Goal: Task Accomplishment & Management: Manage account settings

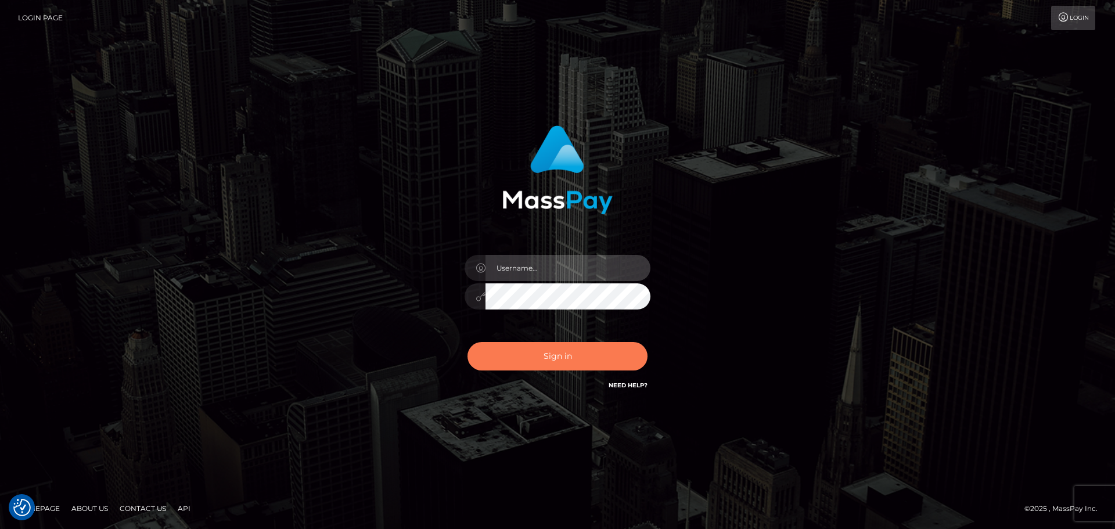
type input "constantin.mp"
click at [598, 350] on button "Sign in" at bounding box center [557, 356] width 180 height 28
type input "constantin.mp"
click at [598, 350] on button "Sign in" at bounding box center [557, 356] width 180 height 28
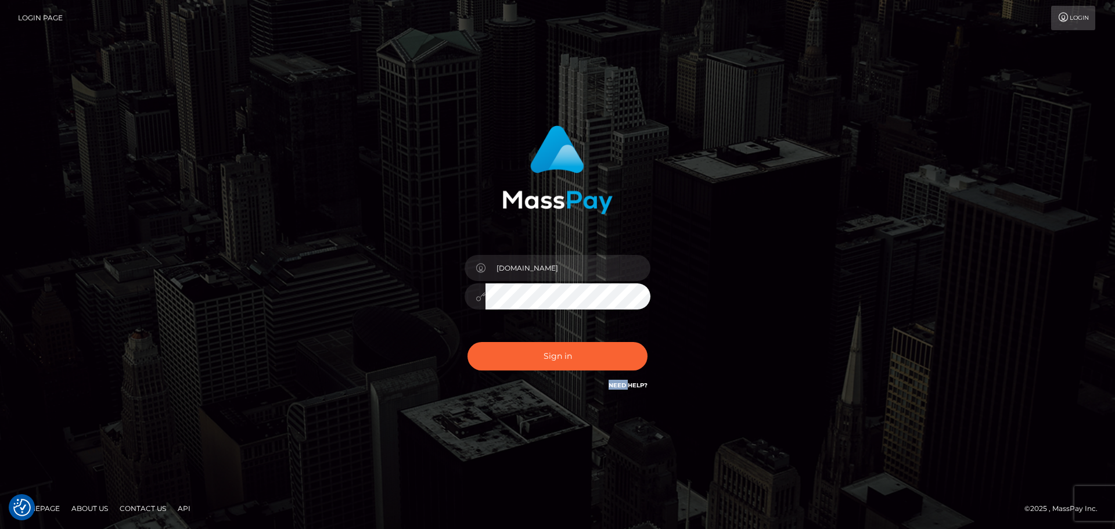
click at [598, 350] on div "Sign in Need Help?" at bounding box center [557, 361] width 203 height 52
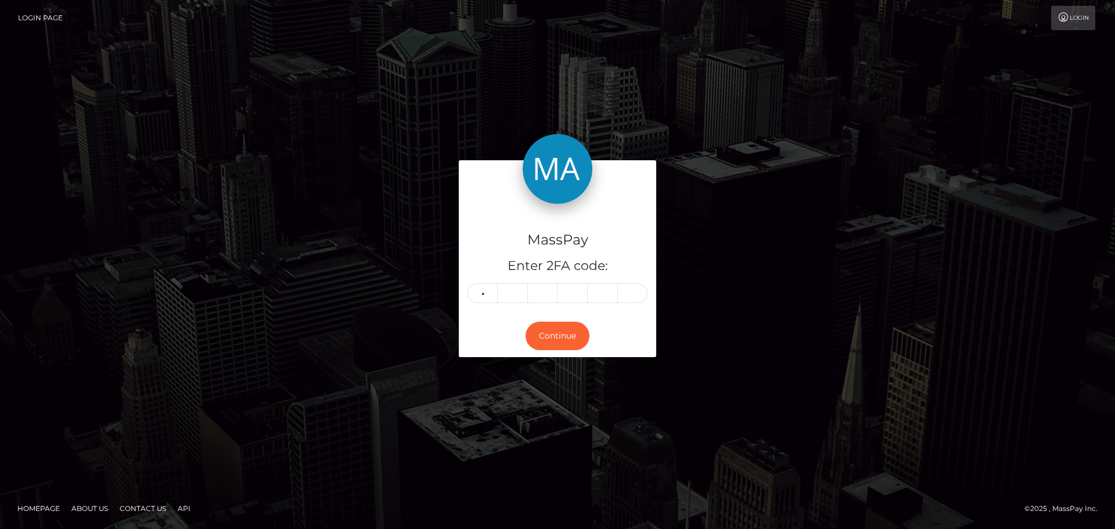
type input "7"
type input "1"
type input "3"
type input "6"
type input "3"
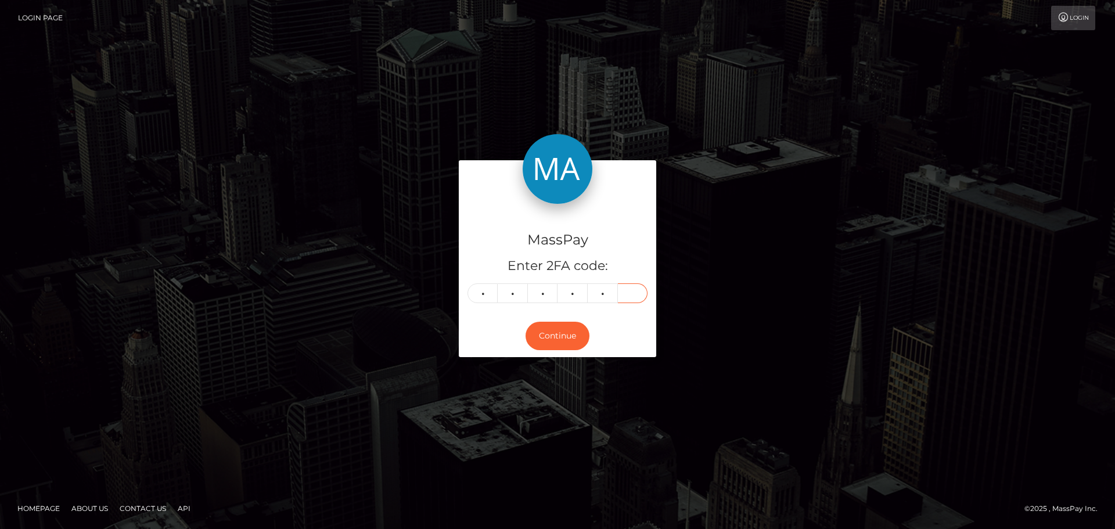
type input "3"
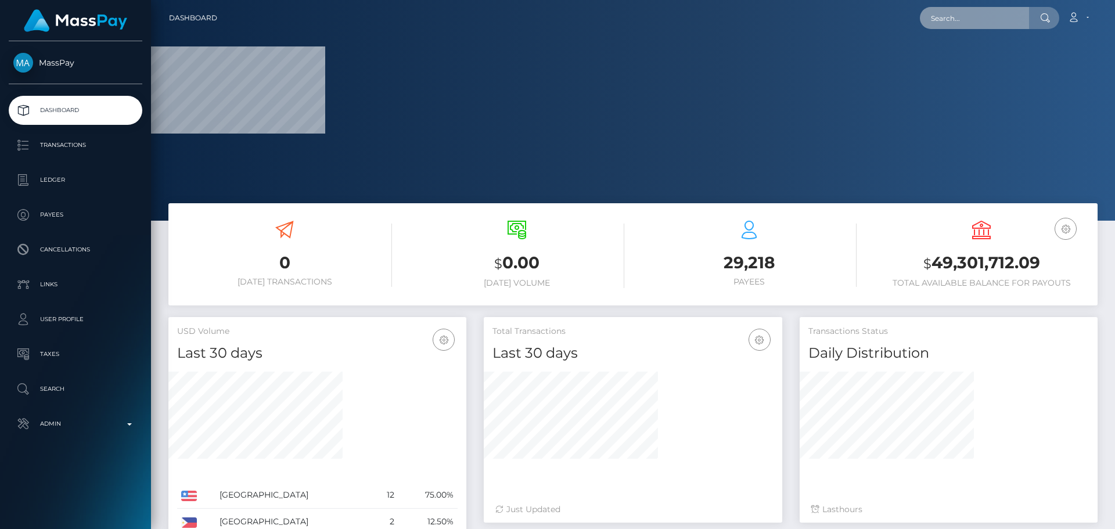
click at [972, 26] on input "text" at bounding box center [974, 18] width 109 height 22
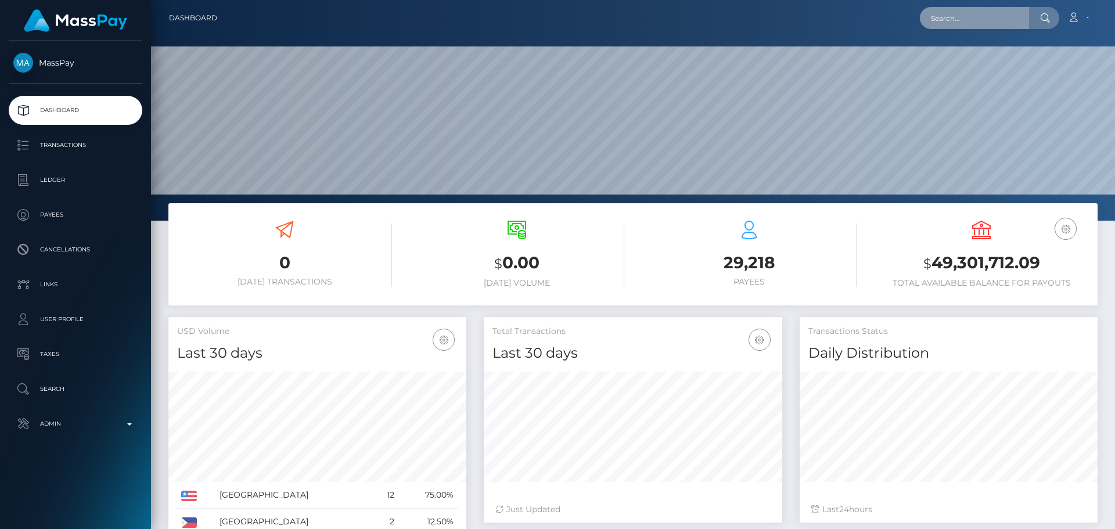
scroll to position [206, 298]
paste input "poact_xk1LvicLPnFu"
type input "poact_xk1LvicLPnFu"
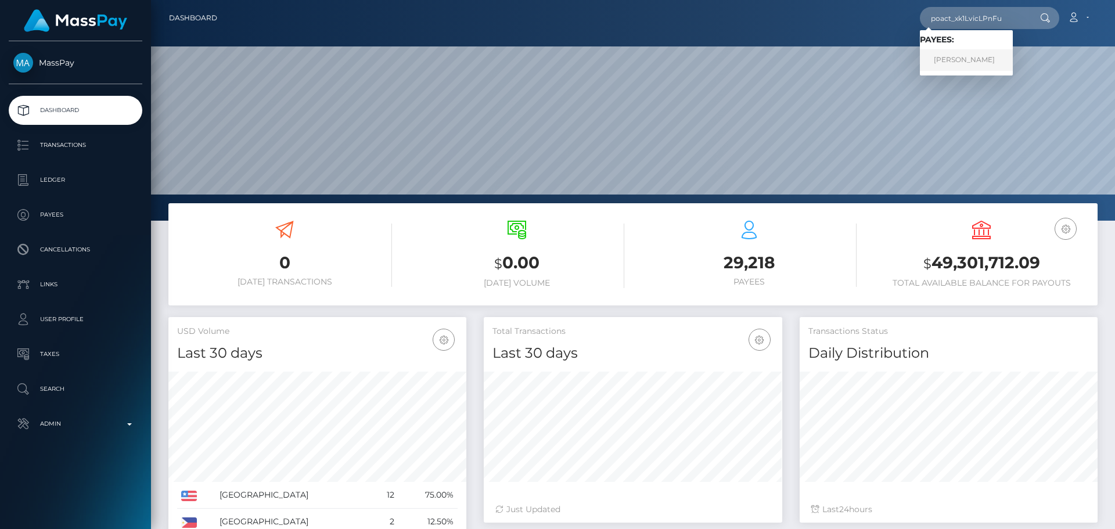
click at [956, 57] on link "Abhishek Kumar" at bounding box center [966, 59] width 93 height 21
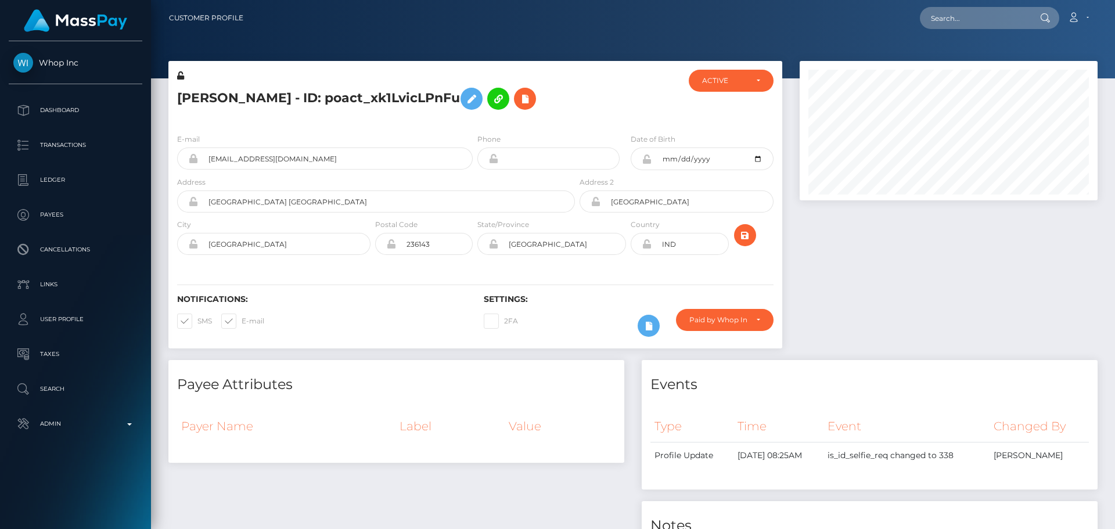
scroll to position [139, 298]
click at [594, 91] on div at bounding box center [628, 97] width 102 height 55
click at [573, 104] on div "Abhishek Kumar - ID: poact_xk1LvicLPnFu" at bounding box center [372, 97] width 409 height 55
click at [576, 103] on div "Abhishek Kumar - ID: poact_xk1LvicLPnFu" at bounding box center [372, 97] width 409 height 55
click at [576, 102] on div "Abhishek Kumar - ID: poact_xk1LvicLPnFu" at bounding box center [372, 97] width 409 height 55
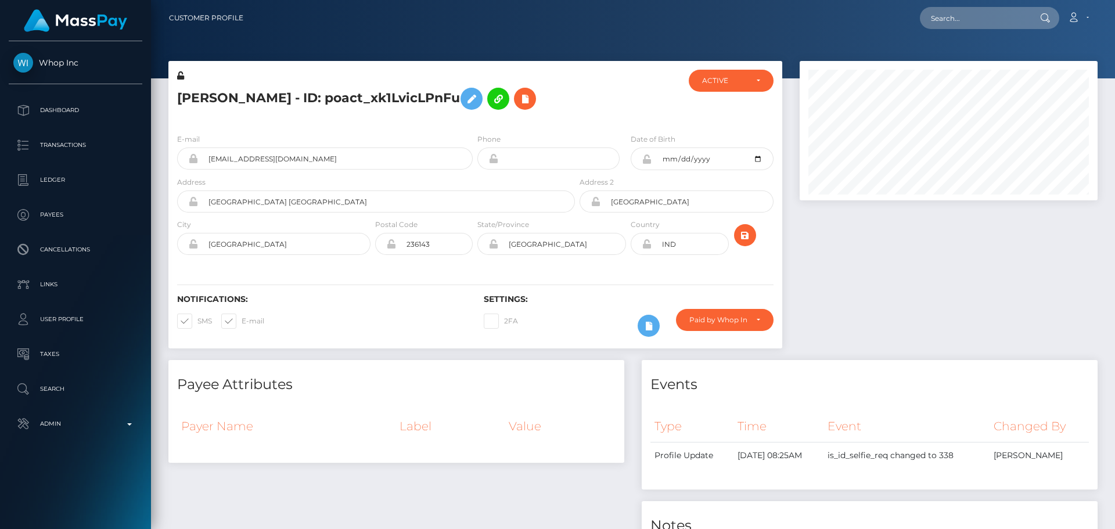
click at [602, 88] on div at bounding box center [628, 97] width 102 height 55
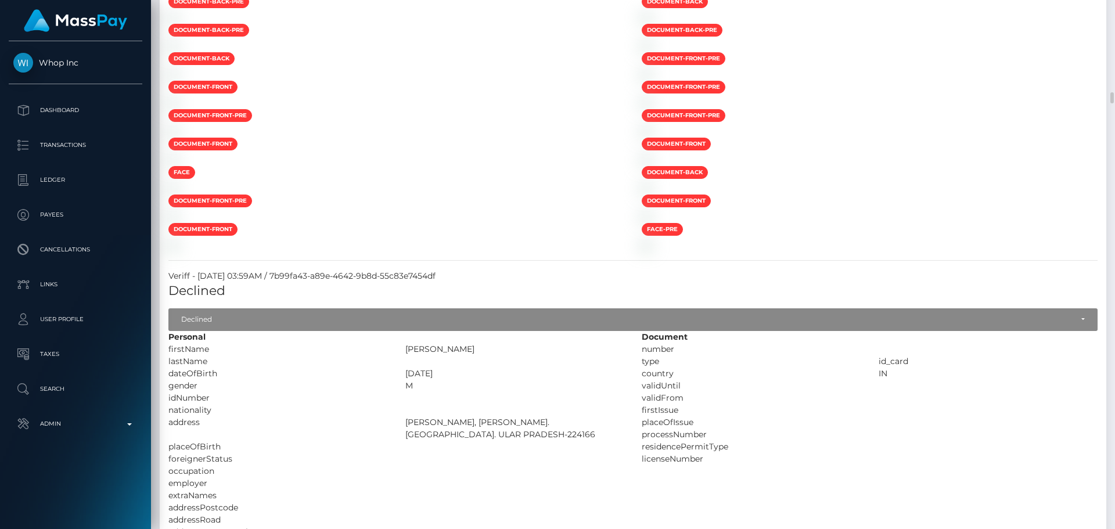
scroll to position [4878, 0]
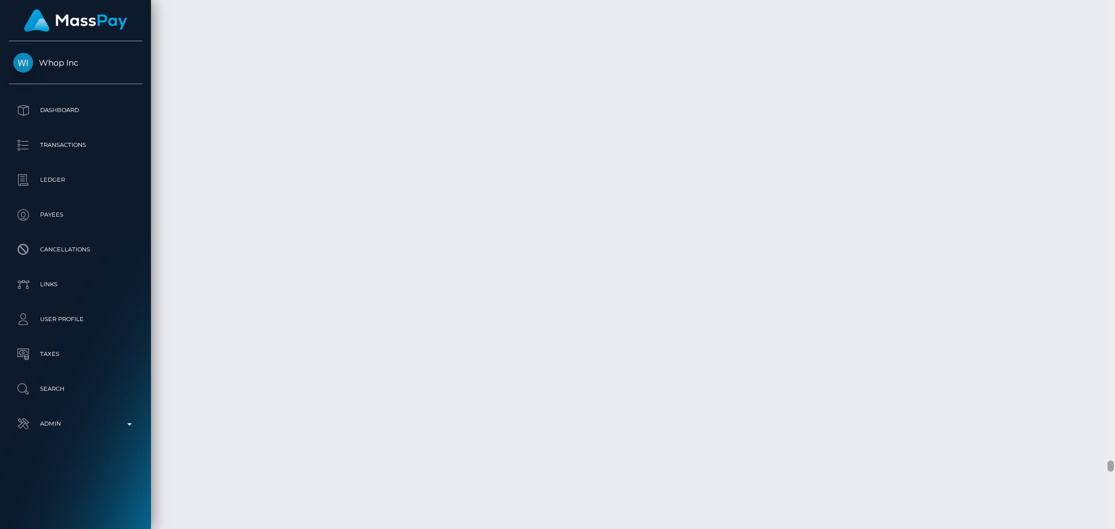
drag, startPoint x: 1111, startPoint y: 108, endPoint x: 1065, endPoint y: 466, distance: 361.2
click at [1065, 466] on div "Customer Profile Loading... Loading..." at bounding box center [633, 264] width 964 height 529
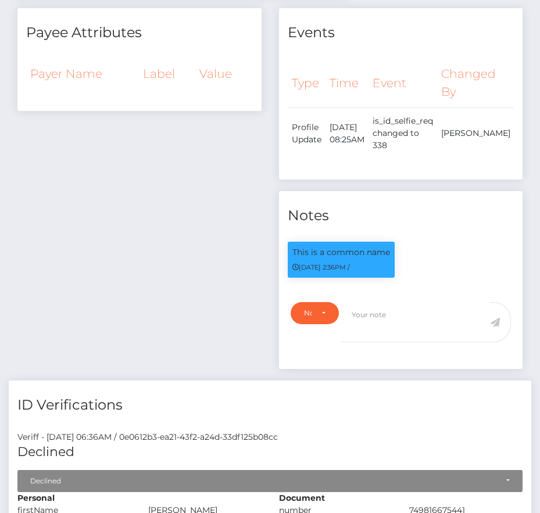
scroll to position [0, 0]
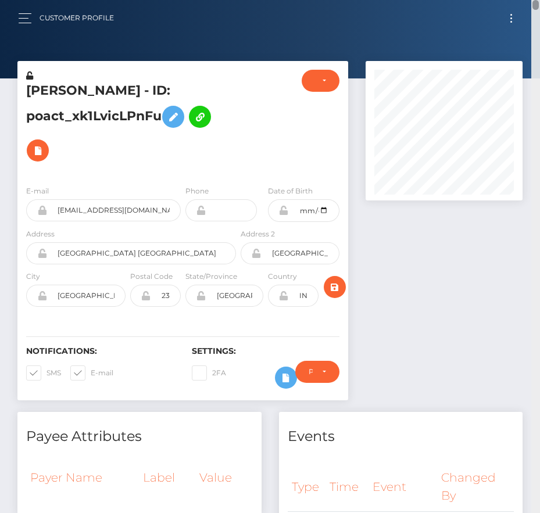
drag, startPoint x: 534, startPoint y: 481, endPoint x: 546, endPoint y: -11, distance: 492.0
click at [540, 0] on html "Whop Inc Dashboard Transactions Ledger Payees Cancellations Links" at bounding box center [270, 256] width 540 height 513
click at [277, 380] on button at bounding box center [286, 377] width 22 height 22
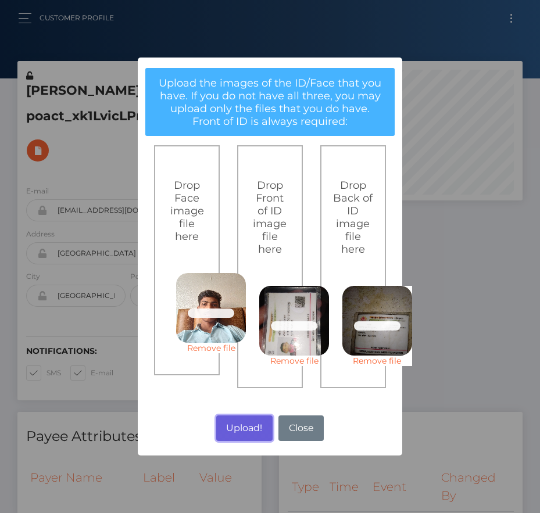
click at [239, 426] on button "Upload!" at bounding box center [244, 428] width 56 height 26
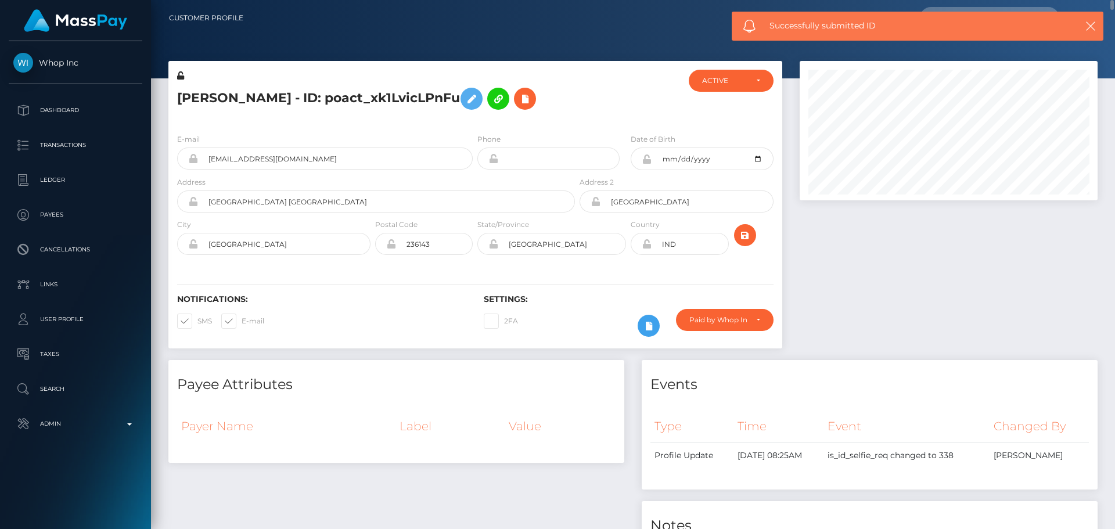
scroll to position [580600, 580441]
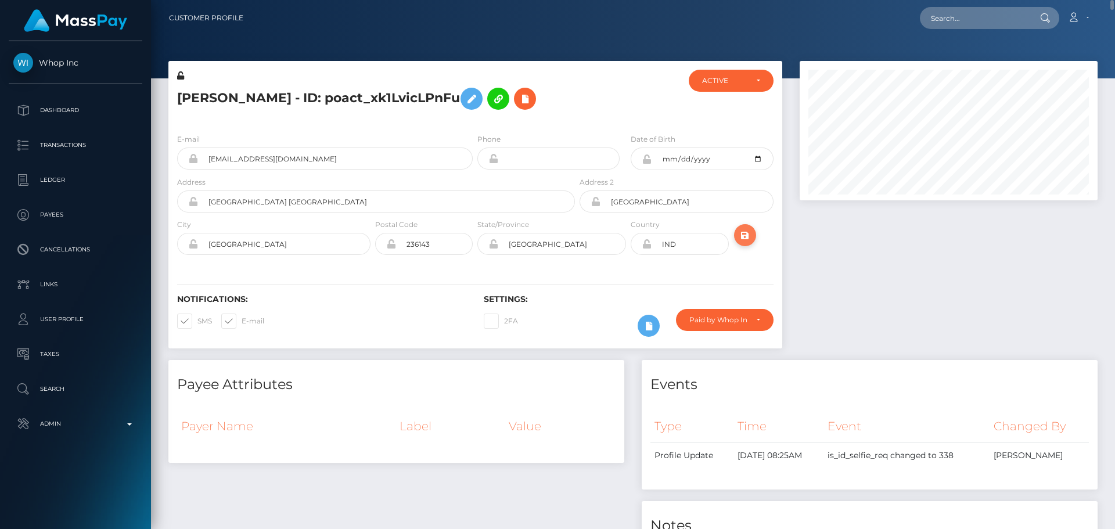
click at [746, 233] on icon "submit" at bounding box center [745, 235] width 14 height 15
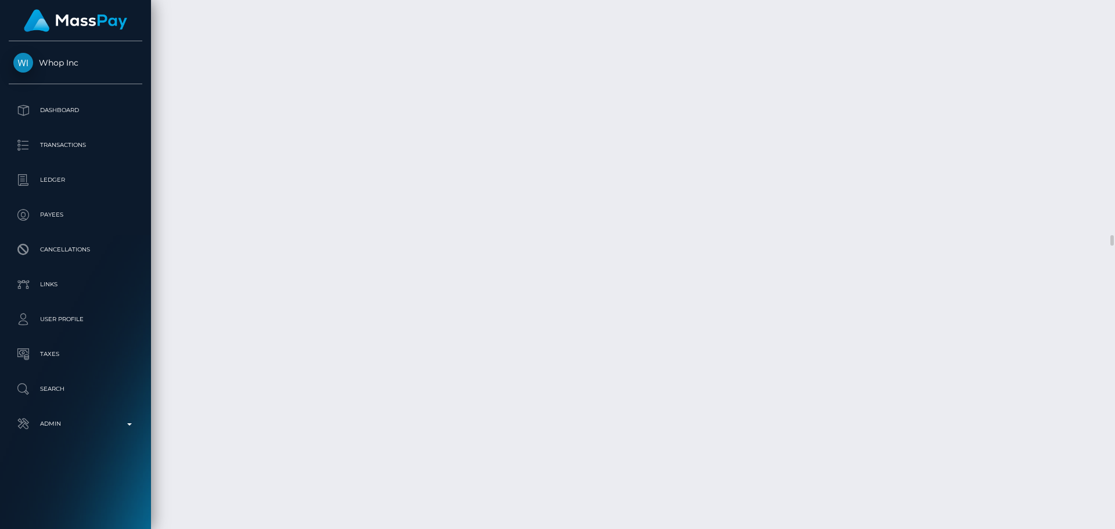
scroll to position [11557, 0]
select select "Approved"
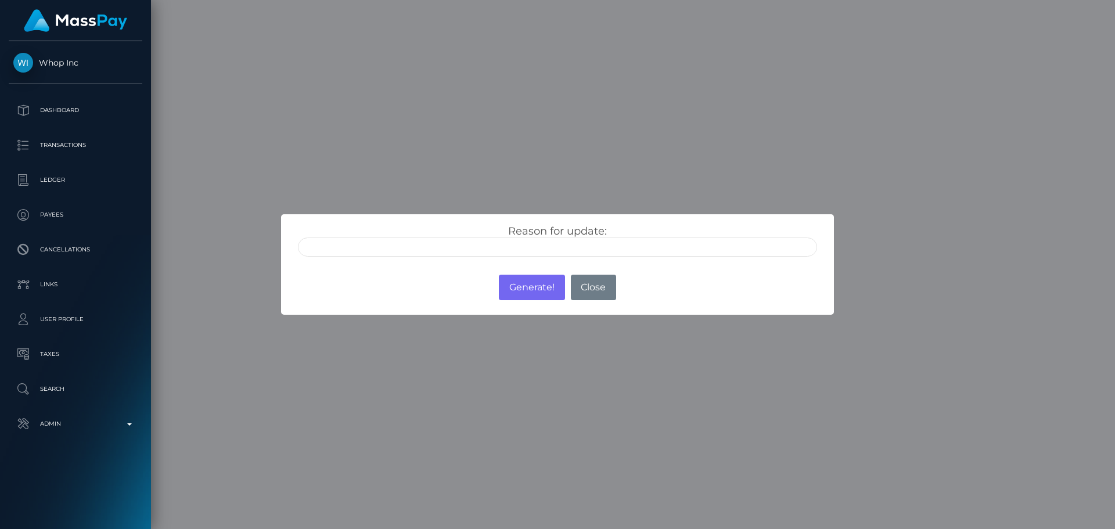
click at [367, 249] on input "text" at bounding box center [557, 247] width 519 height 19
type input "ID manually verified"
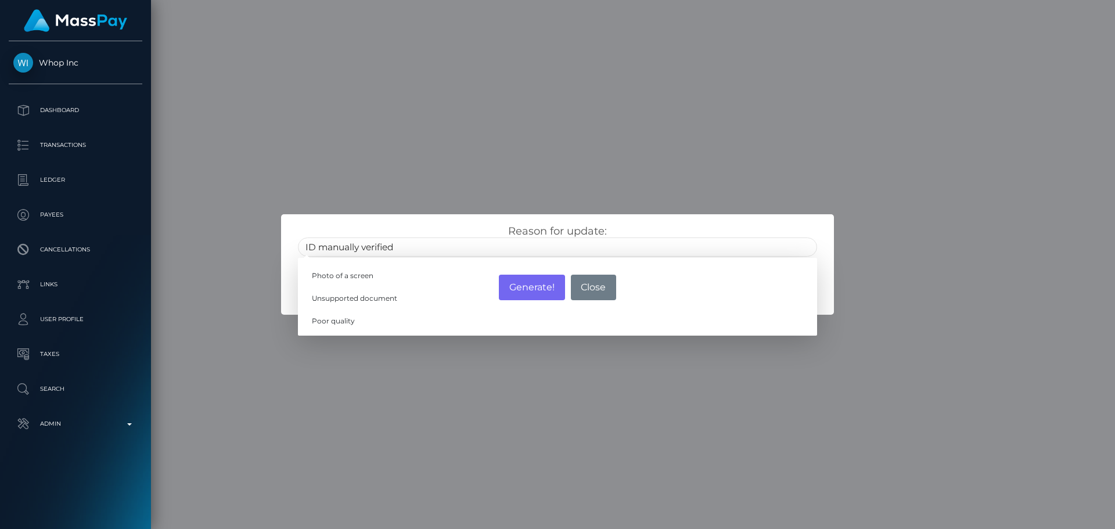
click at [432, 225] on div "Reason for update: ID manually verified Photo of a screen Unsupported document …" at bounding box center [557, 241] width 537 height 32
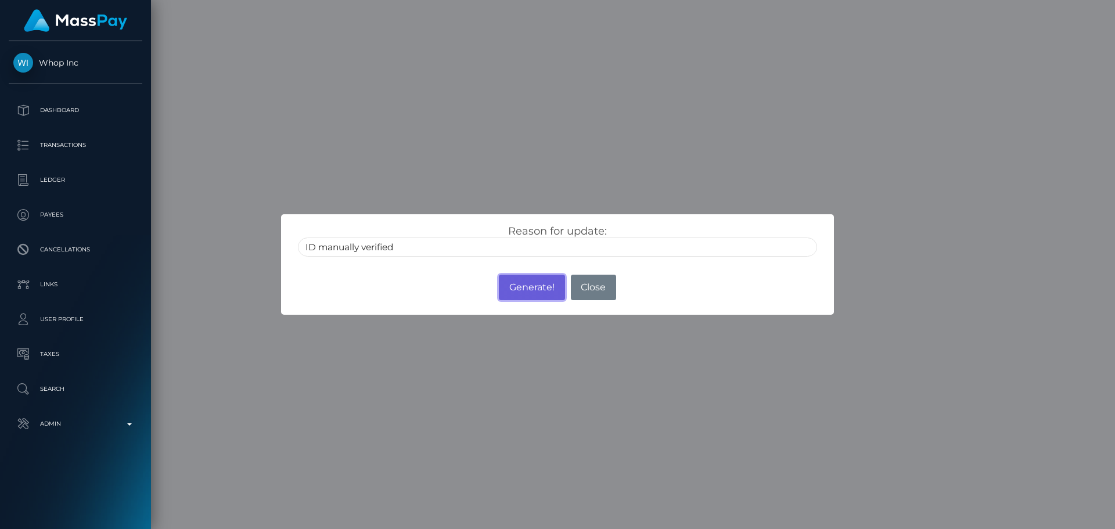
click at [541, 290] on button "Generate!" at bounding box center [532, 288] width 66 height 26
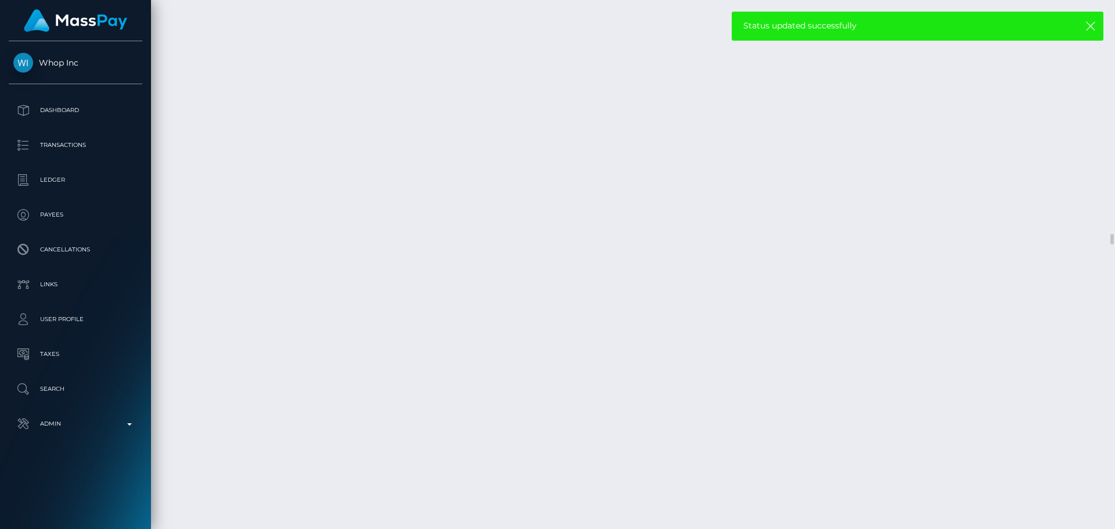
drag, startPoint x: 420, startPoint y: 142, endPoint x: 459, endPoint y: 142, distance: 39.5
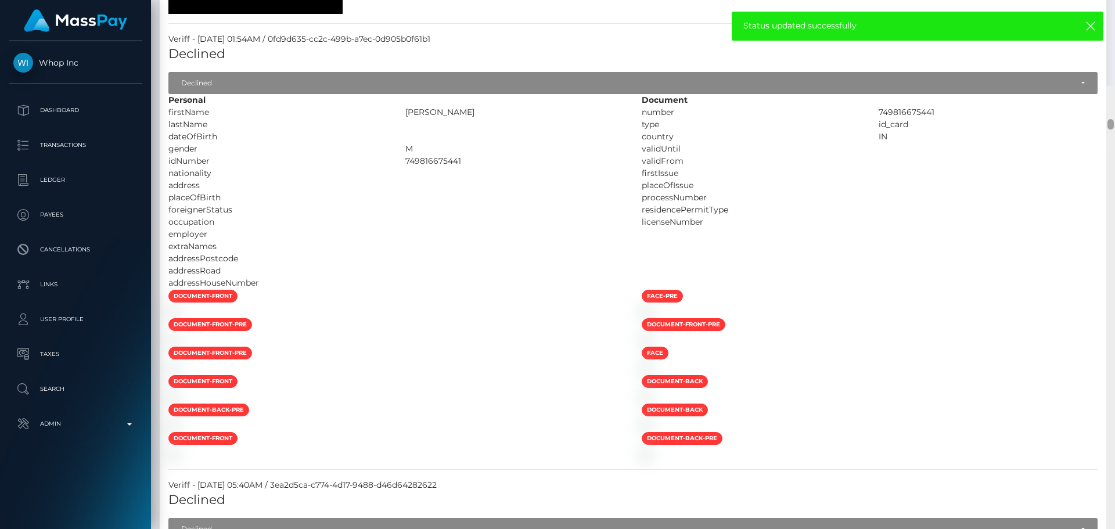
scroll to position [0, 0]
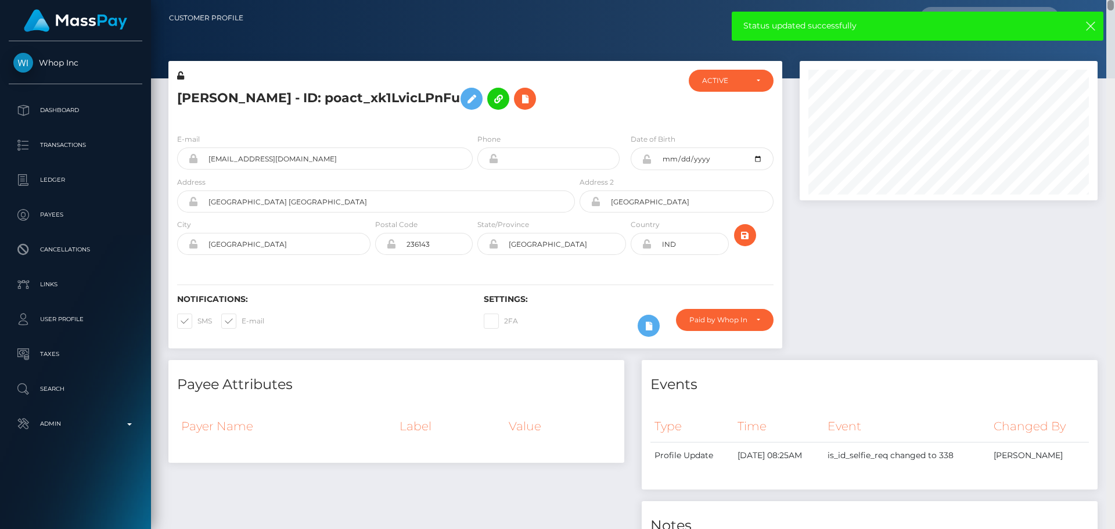
drag, startPoint x: 1111, startPoint y: 240, endPoint x: 1101, endPoint y: 0, distance: 240.1
click at [1101, 0] on div "Customer Profile Loading... Loading..." at bounding box center [633, 264] width 964 height 529
click at [477, 96] on icon at bounding box center [472, 99] width 14 height 15
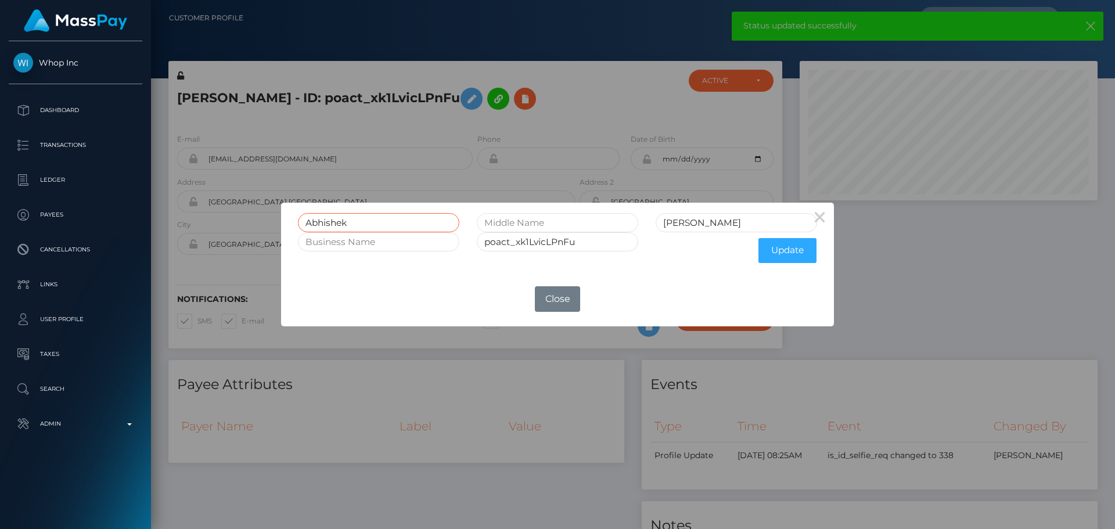
click at [375, 218] on input "Abhishek" at bounding box center [378, 222] width 161 height 19
paste input "BHISHEK KUMAR"
click at [380, 222] on input "ABHISHEK KUMAR" at bounding box center [378, 222] width 161 height 19
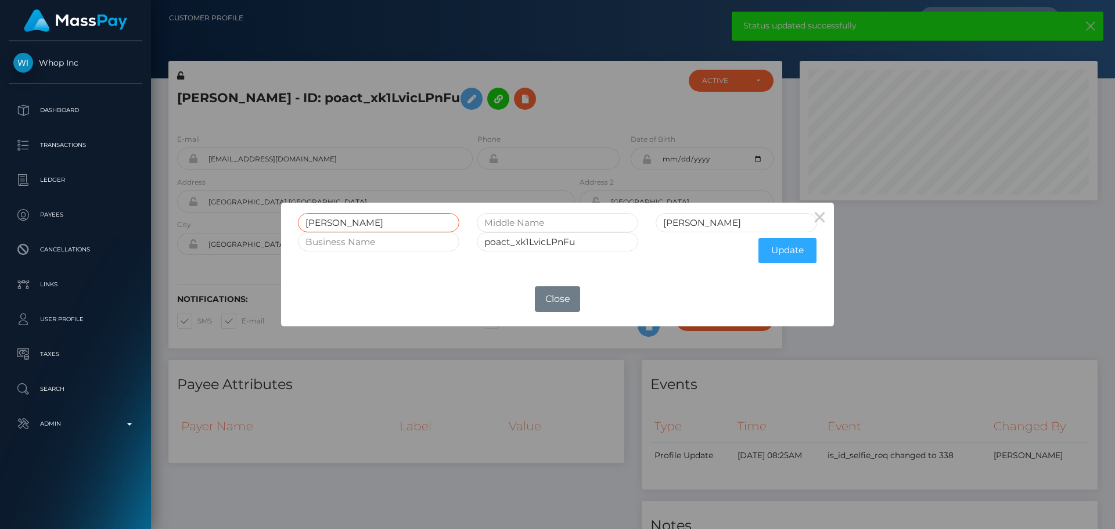
click at [380, 222] on input "ABHISHEK KUMAR" at bounding box center [378, 222] width 161 height 19
type input "ABHISHEK KUMAR"
click at [717, 227] on input "Kumar" at bounding box center [736, 222] width 161 height 19
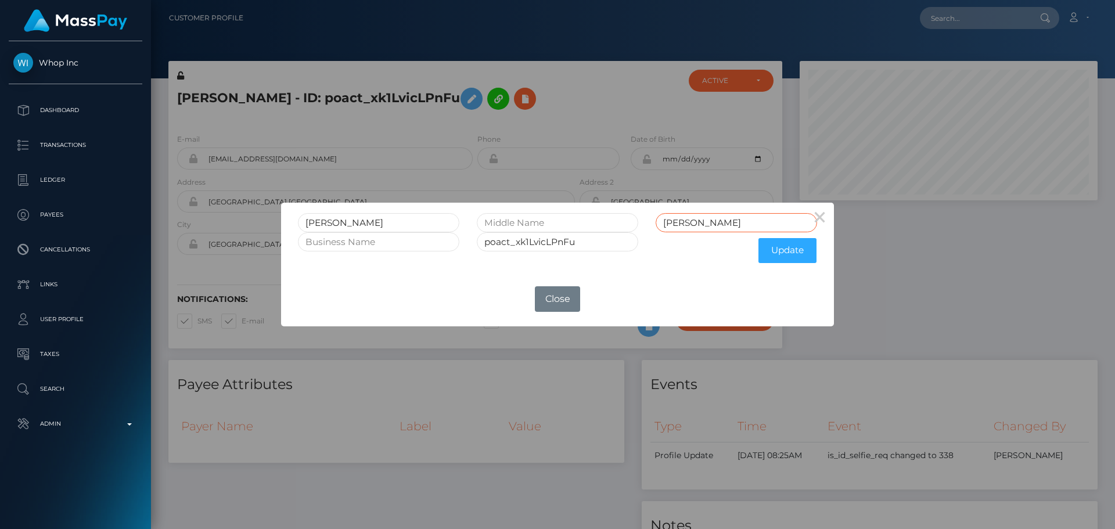
click at [717, 226] on input "Kumar" at bounding box center [736, 222] width 161 height 19
paste input "KUMAR"
click at [693, 228] on input "KumarKUMAR" at bounding box center [736, 222] width 161 height 19
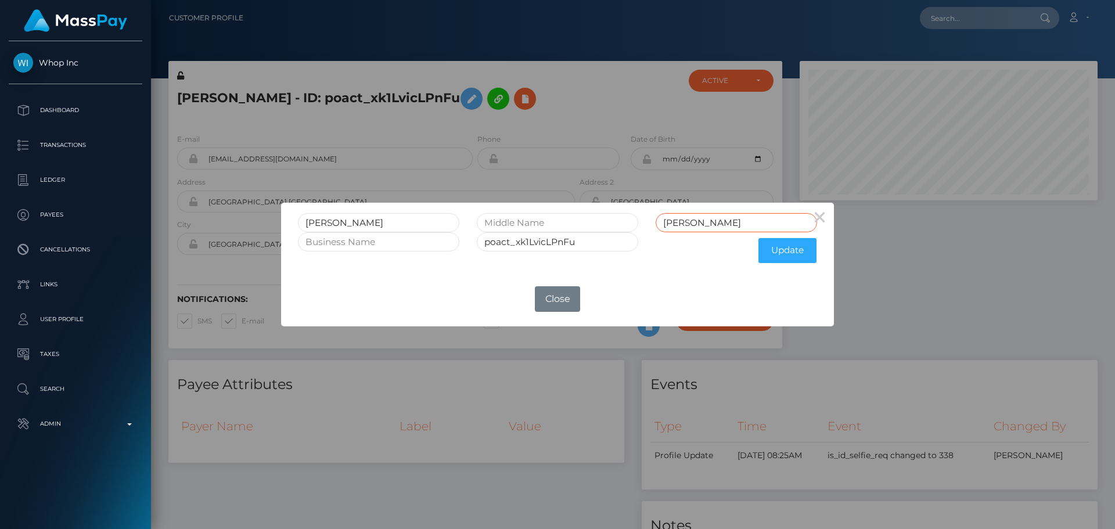
paste input "text"
type input "KUMAR"
click at [418, 225] on input "ABHISHEK KUMAR" at bounding box center [378, 222] width 161 height 19
type input "ABHISHEK"
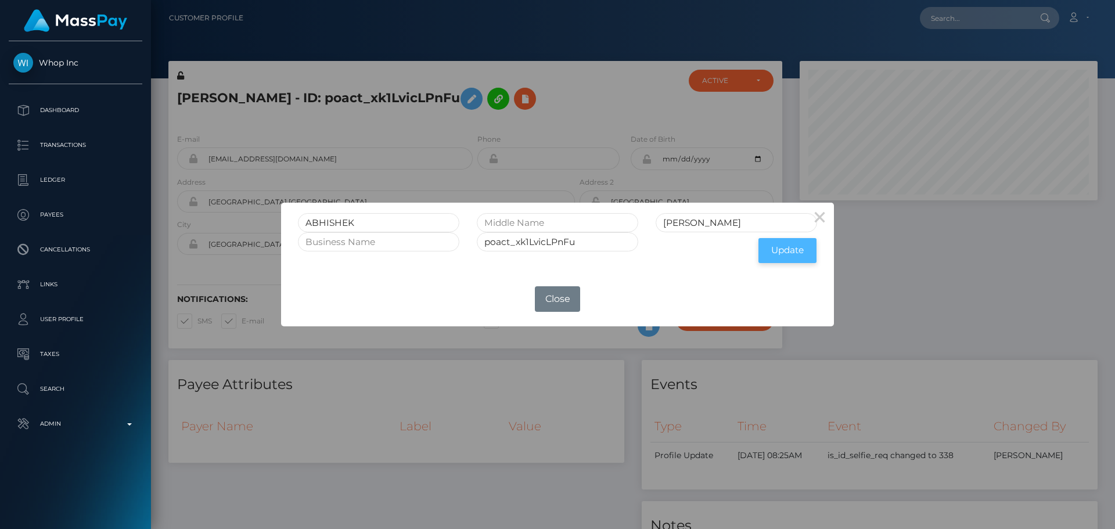
click at [786, 256] on button "Update" at bounding box center [787, 250] width 58 height 25
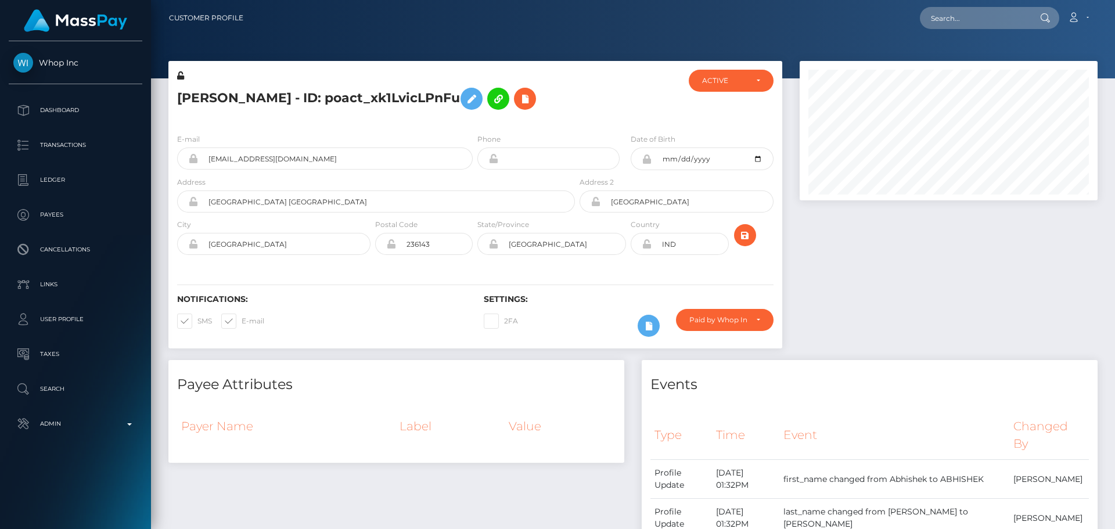
scroll to position [139, 298]
click at [184, 77] on icon at bounding box center [180, 75] width 7 height 8
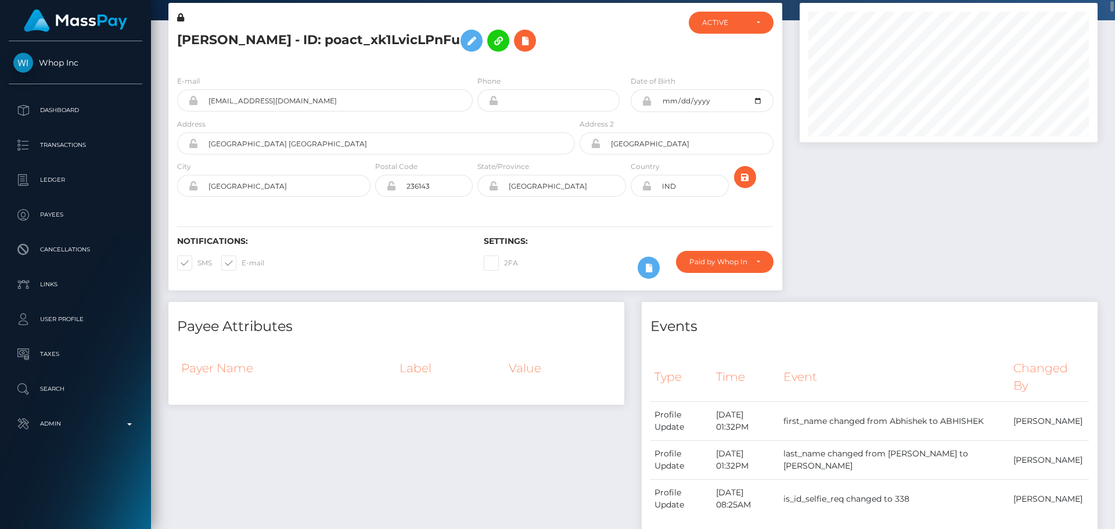
scroll to position [0, 0]
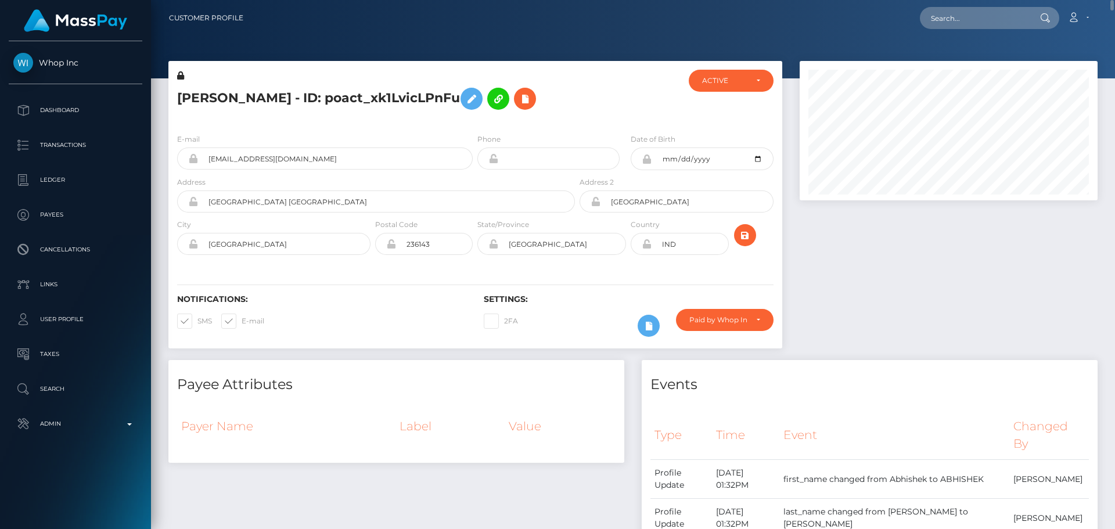
click at [649, 244] on icon at bounding box center [647, 243] width 10 height 9
click at [715, 325] on div "Paid by Whop Inc -" at bounding box center [725, 320] width 98 height 22
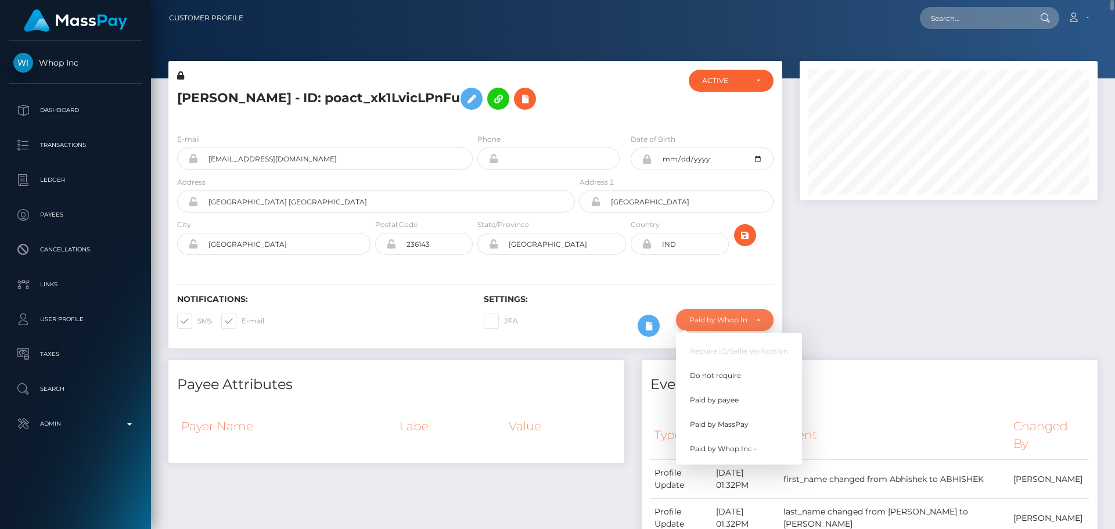
scroll to position [139, 298]
click at [719, 371] on span "Do not require" at bounding box center [715, 376] width 51 height 10
select select "0"
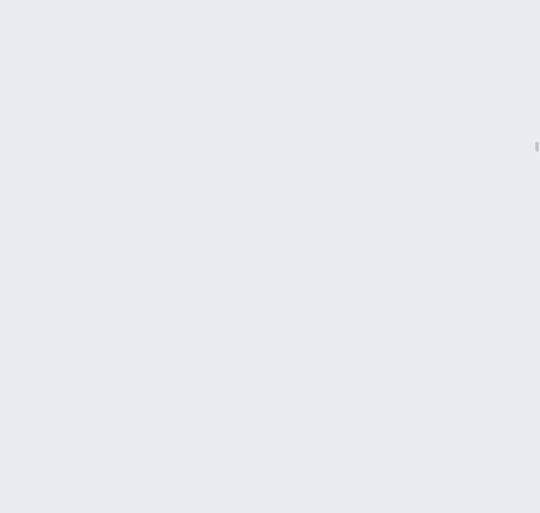
scroll to position [7608, 0]
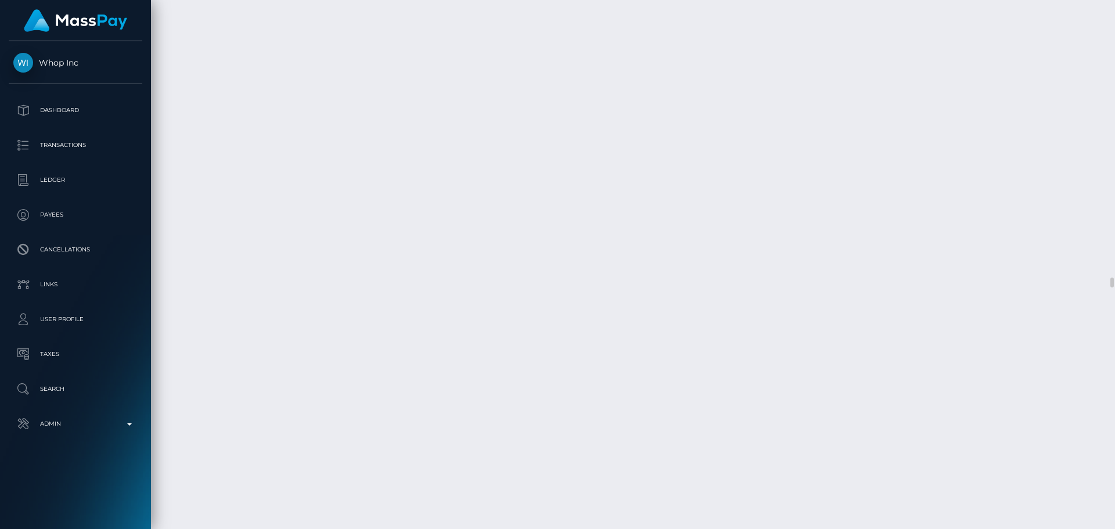
scroll to position [580600, 580441]
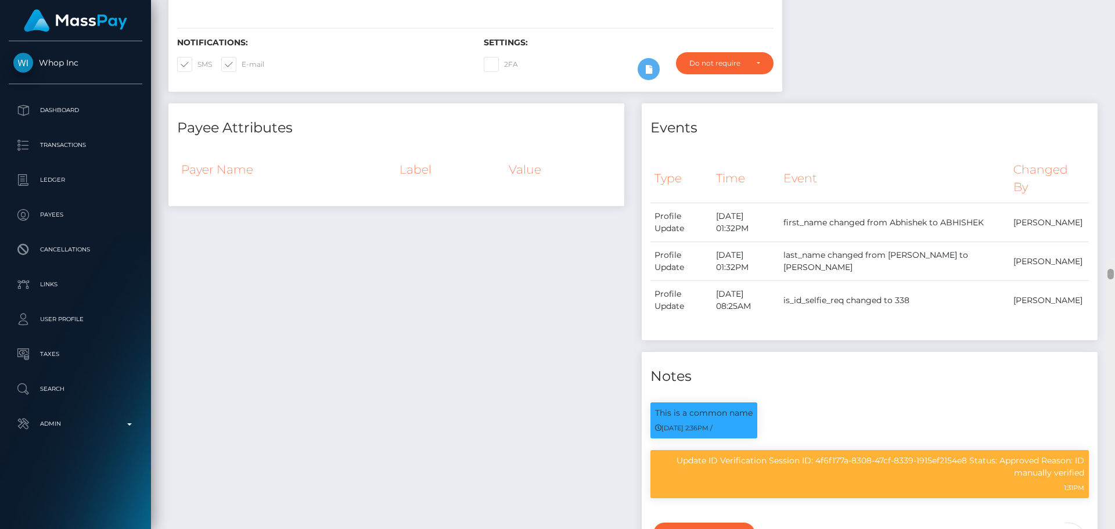
scroll to position [139, 298]
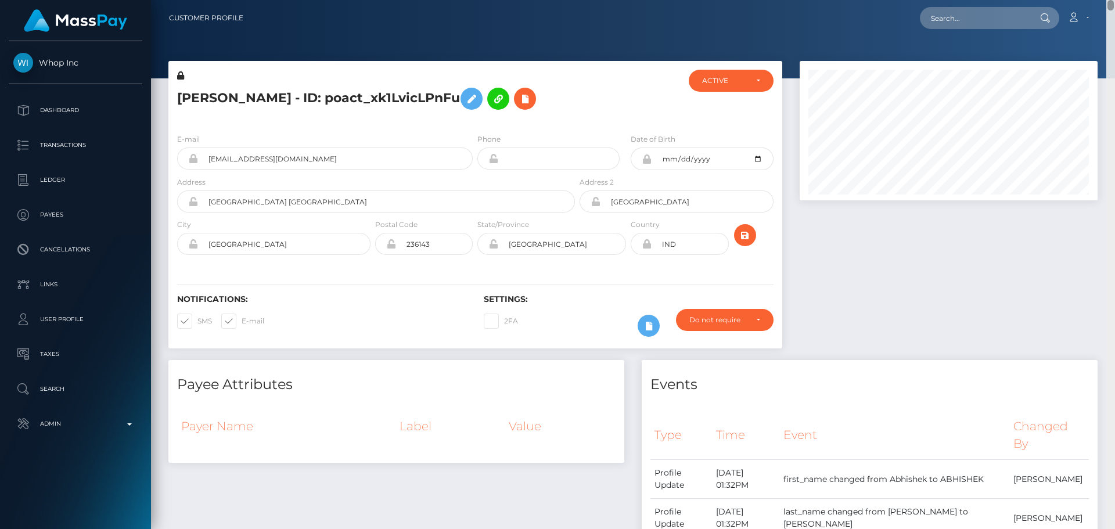
drag, startPoint x: 1109, startPoint y: 235, endPoint x: 1098, endPoint y: -13, distance: 248.2
click at [1098, 0] on html "Whop Inc Dashboard Transactions Ledger Payees Cancellations Links" at bounding box center [557, 264] width 1115 height 529
click at [300, 197] on input "Uttar Pradesh India" at bounding box center [386, 201] width 377 height 22
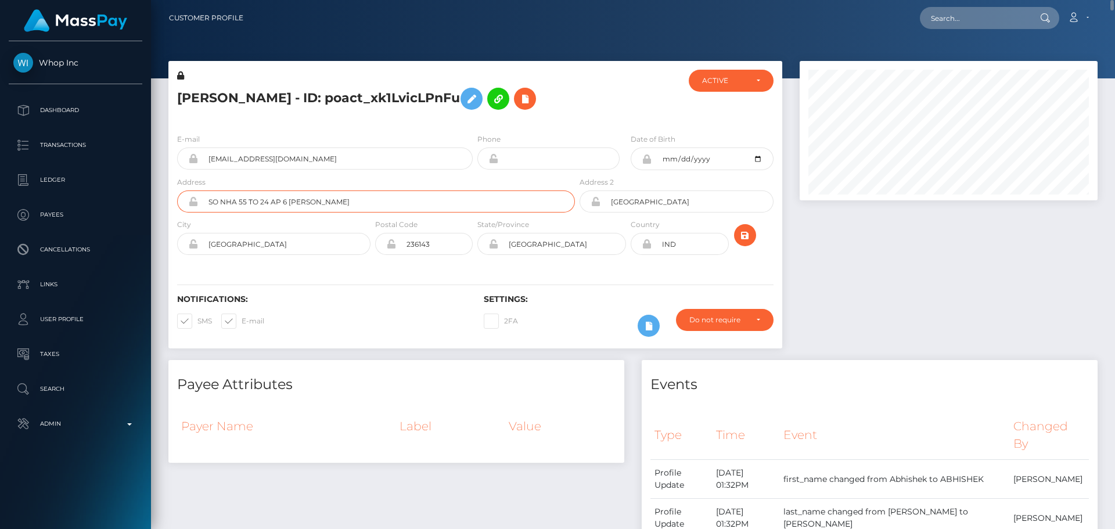
click at [228, 200] on input "SO NHA 55 TO 24 AP 6 DONG THANH HOOCMON" at bounding box center [386, 201] width 377 height 22
drag, startPoint x: 228, startPoint y: 200, endPoint x: 356, endPoint y: 197, distance: 128.4
click at [356, 197] on input "SO NHA 55 TO 24 AP 6 DONG THANH HOOCMON" at bounding box center [386, 201] width 377 height 22
paste input "Pahadapur, Kalafatpur"
click at [218, 202] on input "SO Pahadapur, Kalafatpur" at bounding box center [386, 201] width 377 height 22
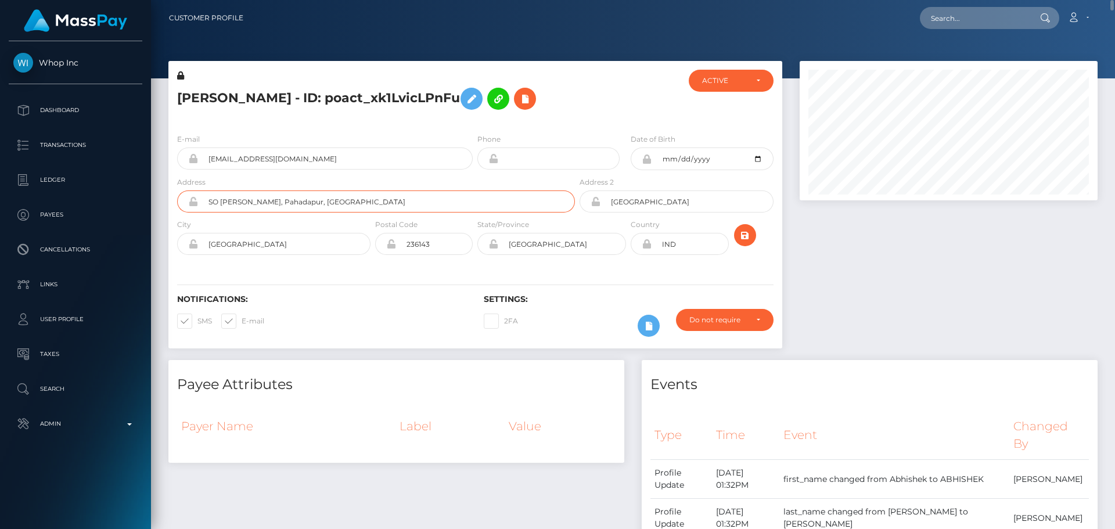
type input "SO Surjeet Kumar, Pahadapur, Kalafatpur"
click at [273, 244] on input "Azamgarh" at bounding box center [284, 244] width 172 height 22
click at [441, 244] on input "236143" at bounding box center [434, 244] width 77 height 22
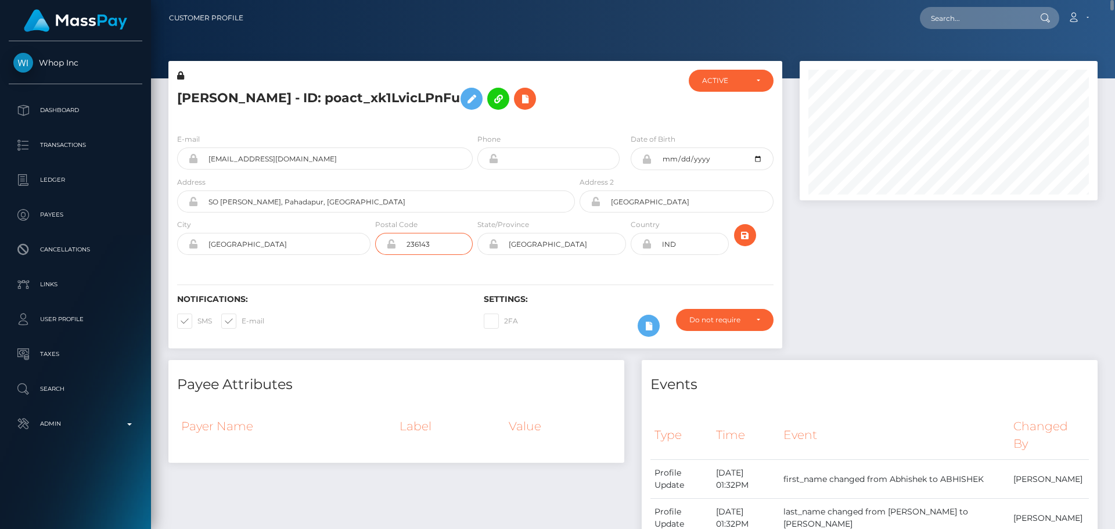
click at [441, 244] on input "236143" at bounding box center [434, 244] width 77 height 22
paste input "24166"
type input "224166"
click at [575, 242] on input "Uttar Pradesh" at bounding box center [562, 244] width 128 height 22
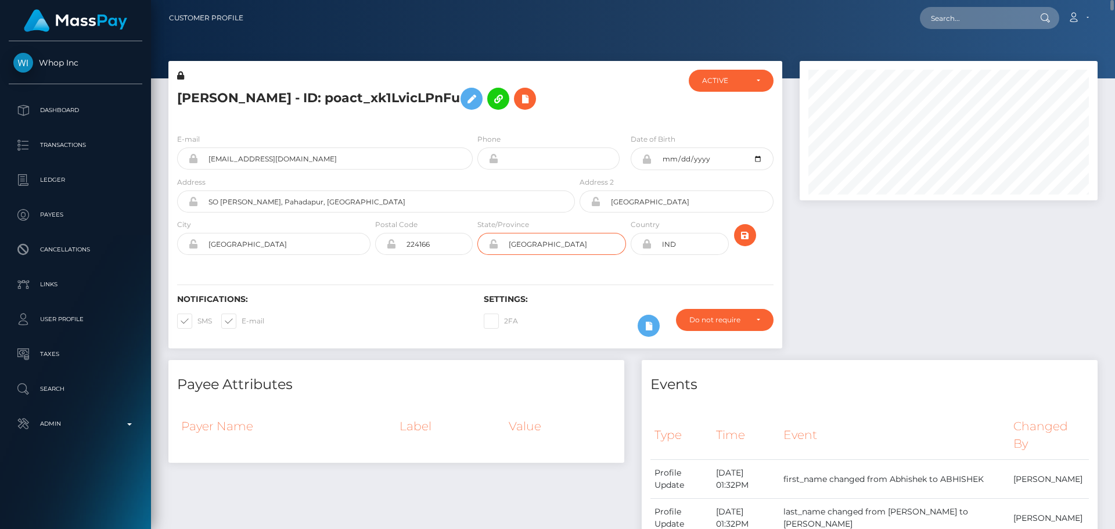
click at [575, 242] on input "Uttar Pradesh" at bounding box center [562, 244] width 128 height 22
click at [638, 199] on input "Azamgarh" at bounding box center [686, 201] width 172 height 22
click at [603, 268] on div "Notifications: SMS E-mail Settings: 2FA" at bounding box center [475, 308] width 614 height 82
click at [748, 232] on icon "submit" at bounding box center [745, 235] width 14 height 15
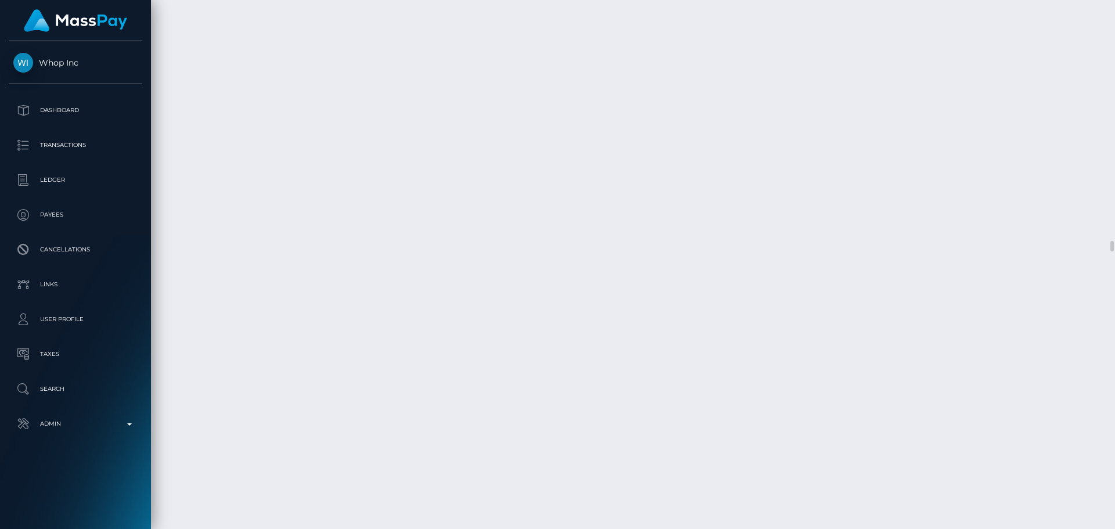
scroll to position [12079, 0]
